Goal: Navigation & Orientation: Find specific page/section

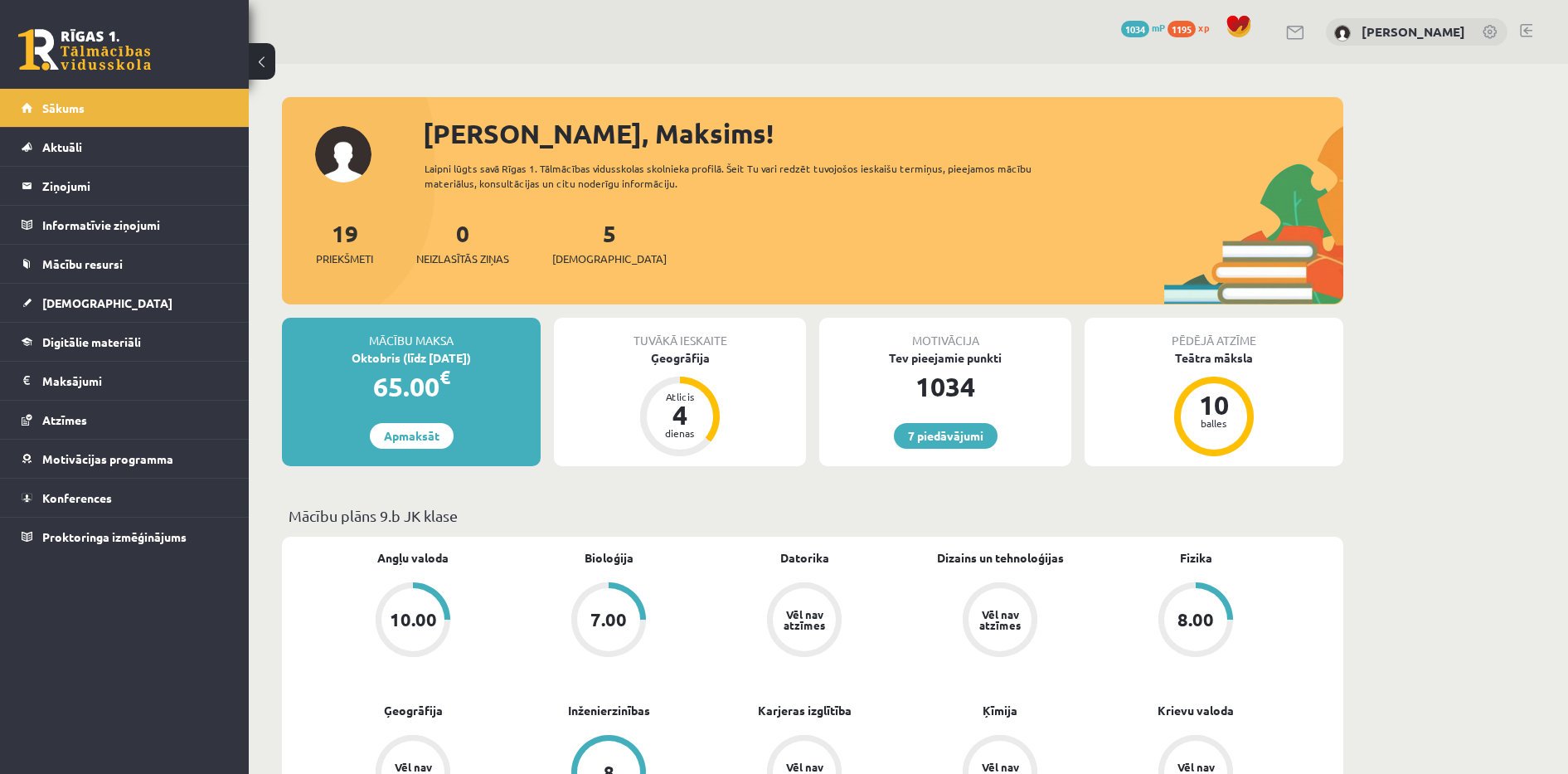
click at [68, 84] on div "7 Dāvanas 1034 mP 1195 xp" at bounding box center [124, 44] width 249 height 89
click at [73, 113] on span "Sākums" at bounding box center [63, 107] width 42 height 15
click at [580, 127] on div "[PERSON_NAME], Maksims!" at bounding box center [883, 133] width 921 height 39
